Goal: Information Seeking & Learning: Learn about a topic

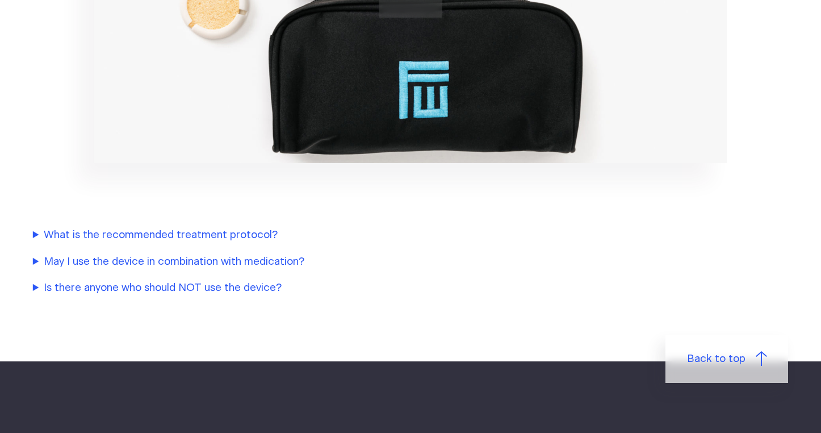
scroll to position [1368, 0]
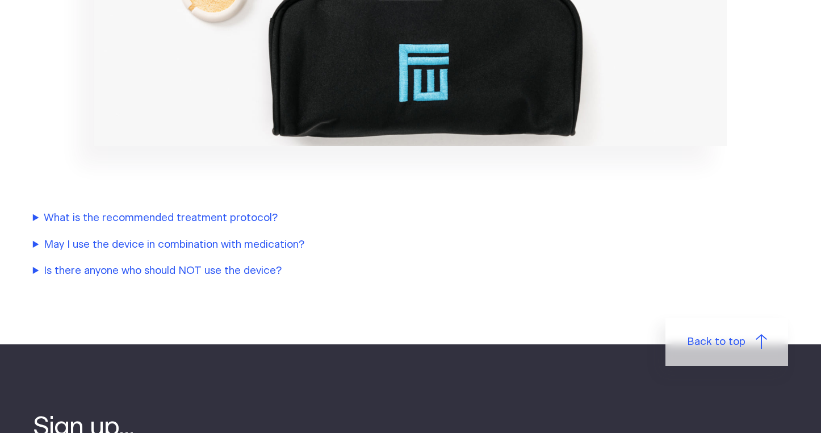
click at [154, 218] on summary "What is the recommended treatment protocol?" at bounding box center [271, 218] width 477 height 16
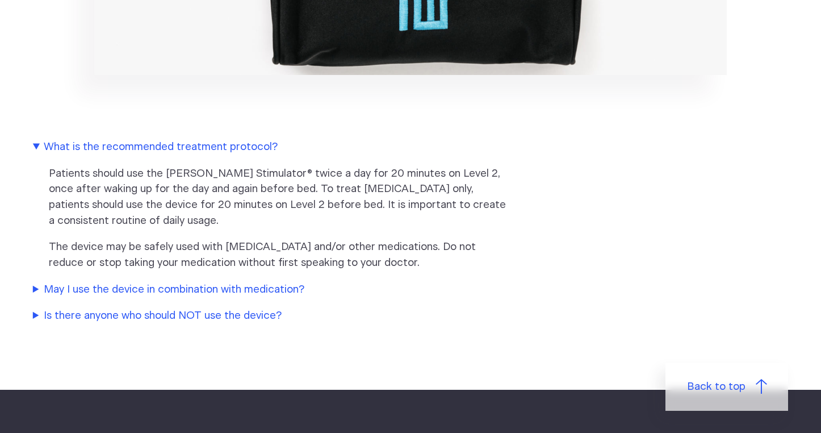
scroll to position [1440, 0]
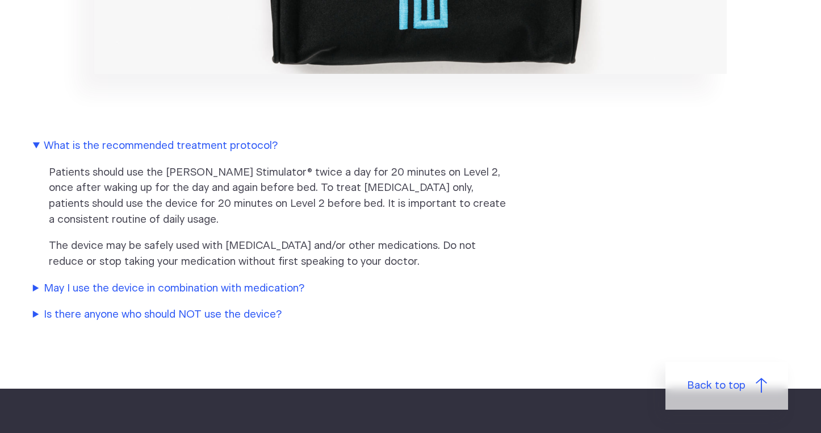
click at [200, 313] on summary "Is there anyone who should NOT use the device?" at bounding box center [271, 315] width 477 height 16
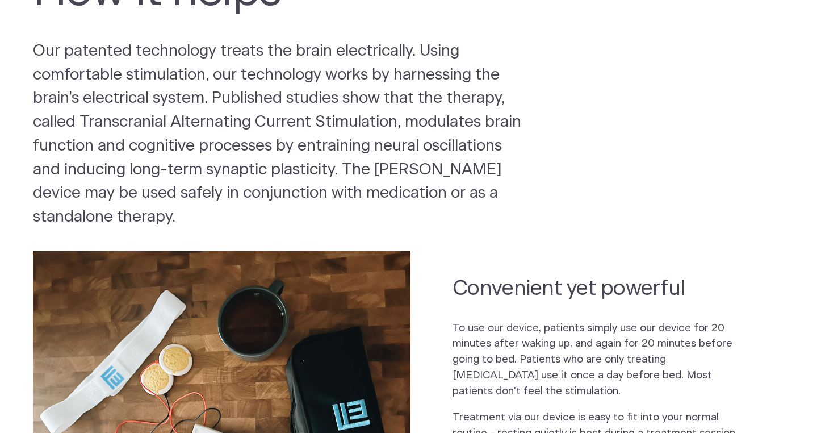
scroll to position [0, 0]
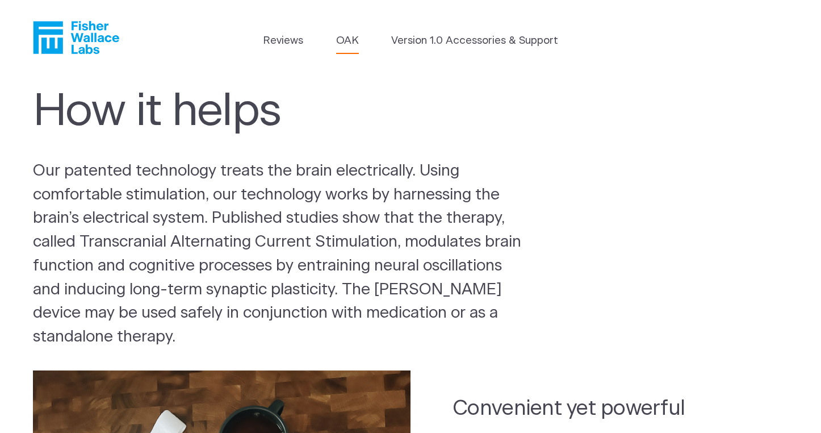
click at [345, 36] on link "OAK" at bounding box center [347, 41] width 23 height 16
drag, startPoint x: 24, startPoint y: 12, endPoint x: 23, endPoint y: 357, distance: 344.1
copy body "Reviews OAK Version 1.0 Accessories & Support How it helps Our patented technol…"
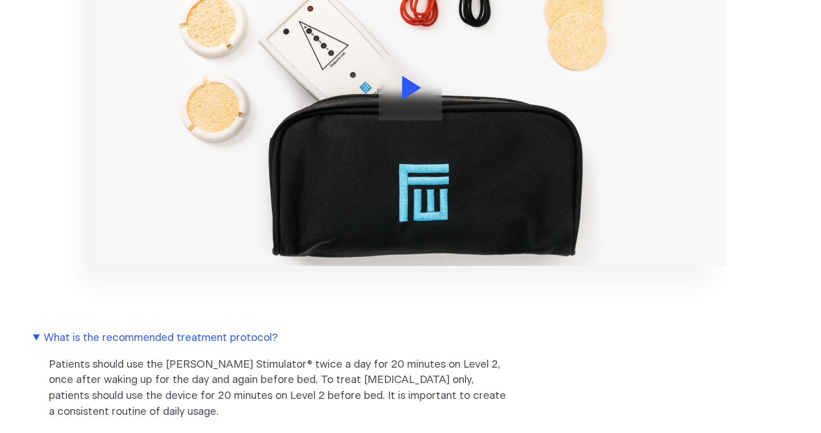
scroll to position [1250, 0]
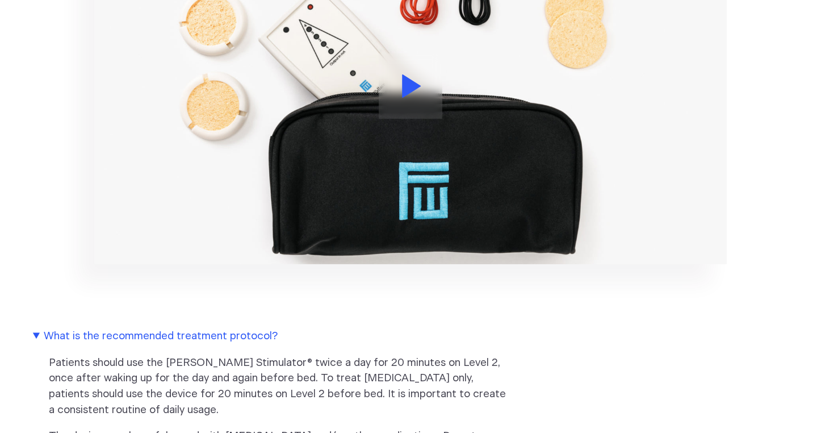
click at [414, 81] on icon at bounding box center [412, 85] width 19 height 23
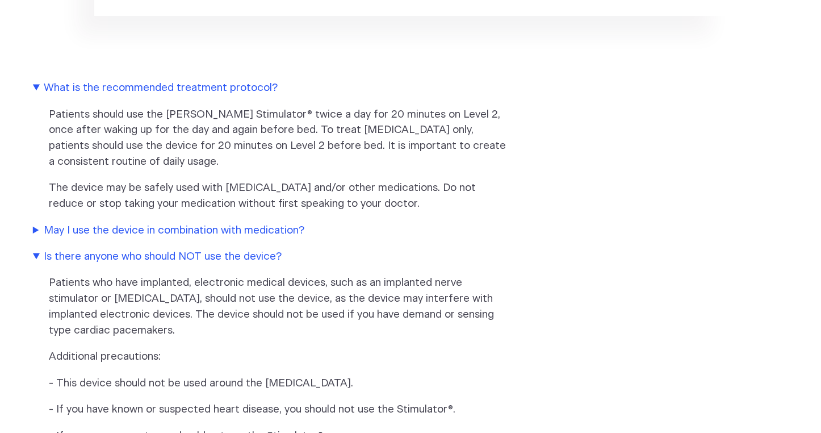
scroll to position [1510, 0]
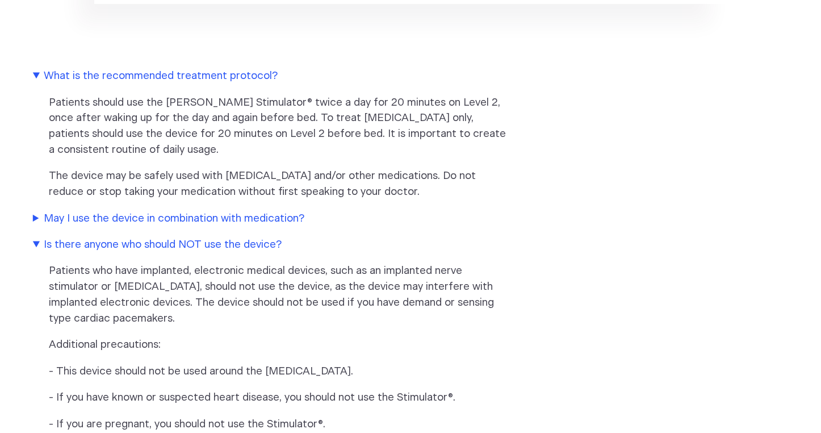
click at [196, 215] on summary "May I use the device in combination with medication?" at bounding box center [271, 219] width 477 height 16
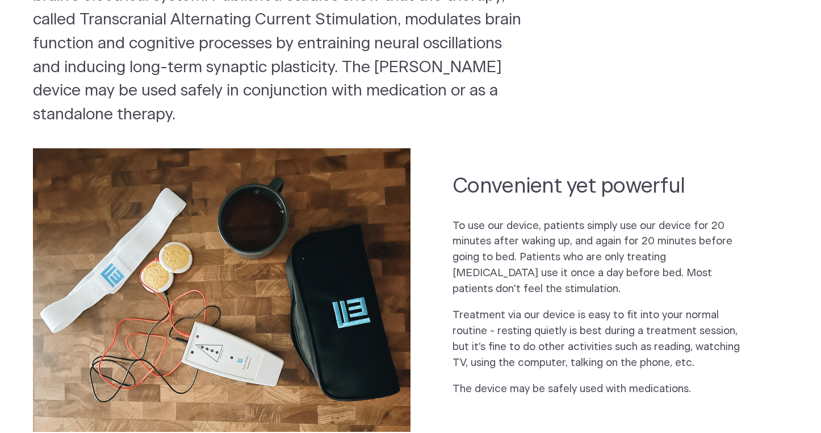
scroll to position [0, 0]
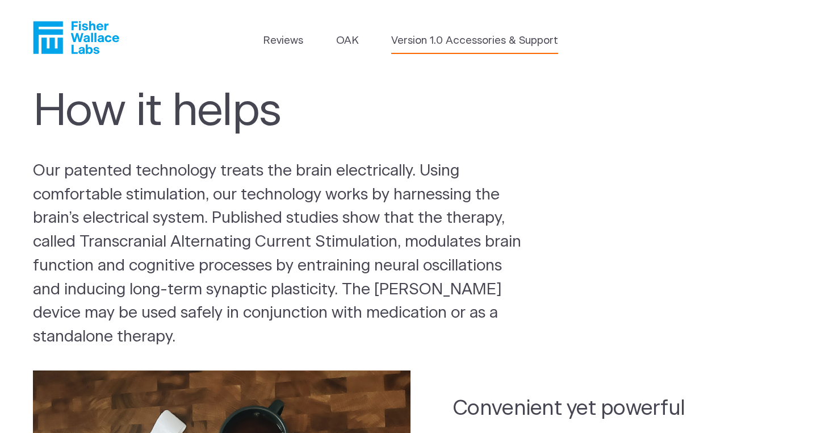
click at [451, 34] on link "Version 1.0 Accessories & Support" at bounding box center [474, 41] width 167 height 16
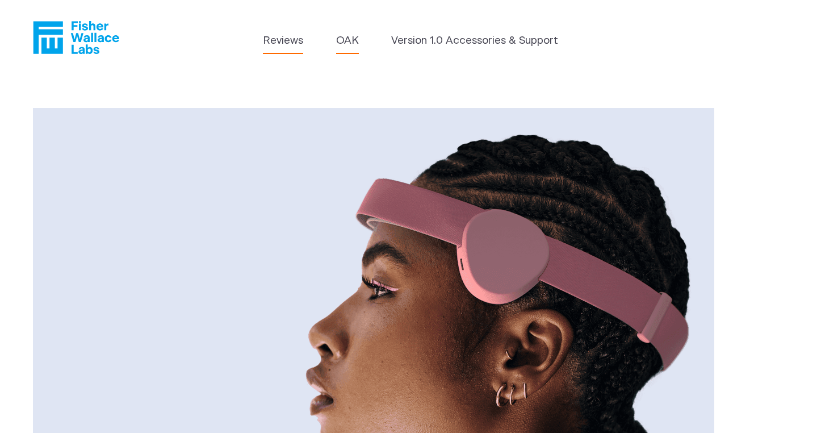
click at [277, 38] on link "Reviews" at bounding box center [283, 41] width 40 height 16
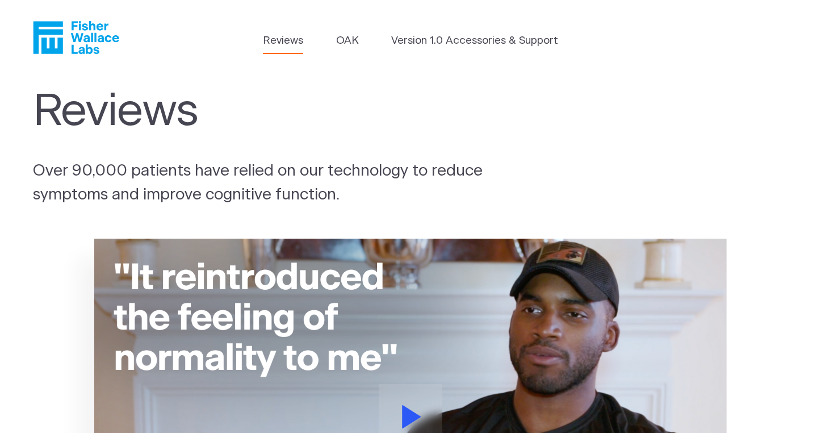
click at [85, 27] on icon "Fisher Wallace" at bounding box center [80, 37] width 78 height 33
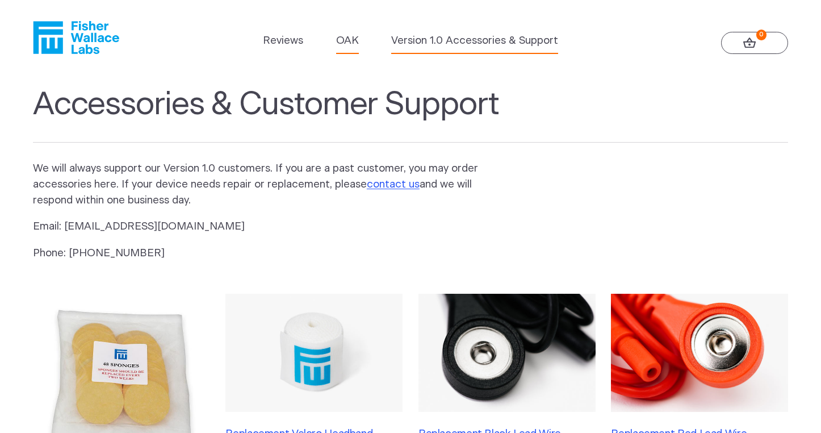
click at [350, 40] on link "OAK" at bounding box center [347, 41] width 23 height 16
